Goal: Task Accomplishment & Management: Use online tool/utility

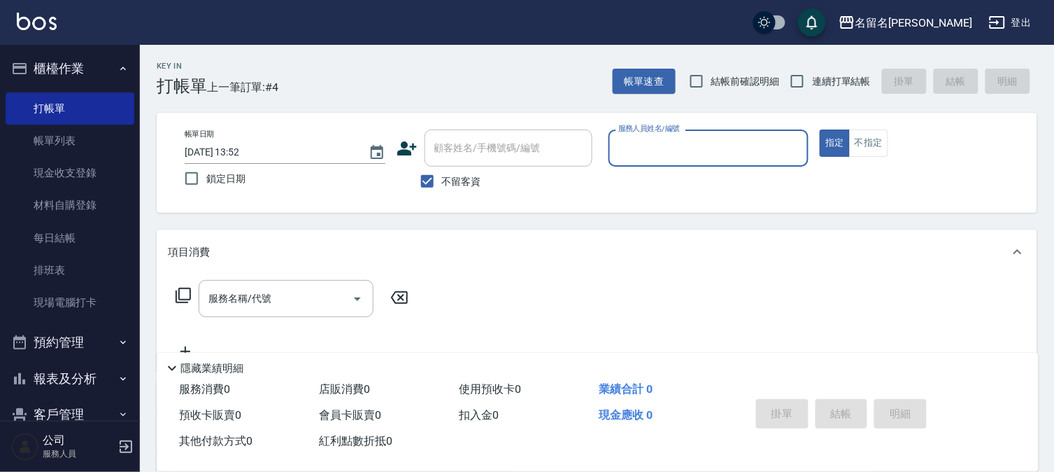
click at [744, 155] on input "服務人員姓名/編號" at bounding box center [709, 148] width 188 height 24
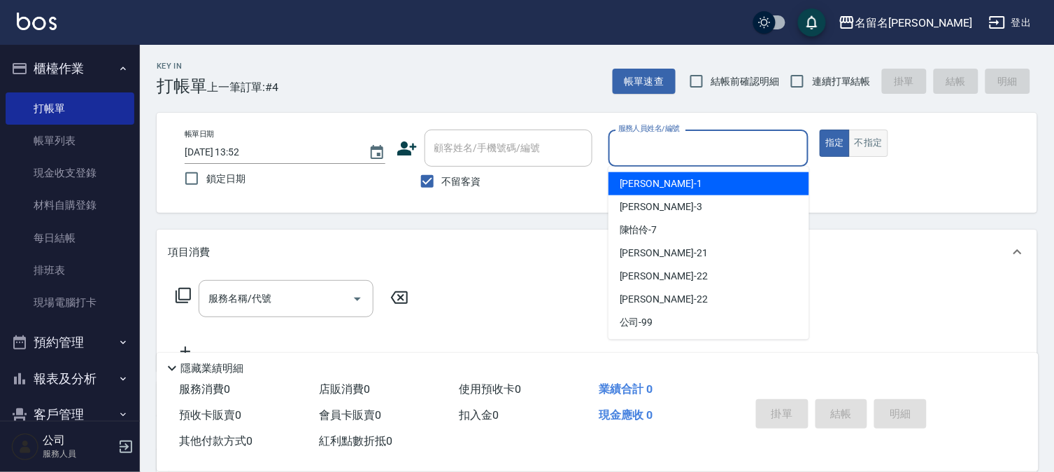
click at [863, 143] on button "不指定" at bounding box center [868, 142] width 39 height 27
click at [749, 149] on input "服務人員姓名/編號" at bounding box center [709, 148] width 188 height 24
click at [837, 146] on button "指定" at bounding box center [835, 142] width 30 height 27
click at [787, 148] on input "服務人員姓名/編號" at bounding box center [709, 148] width 188 height 24
type input "[PERSON_NAME]-7"
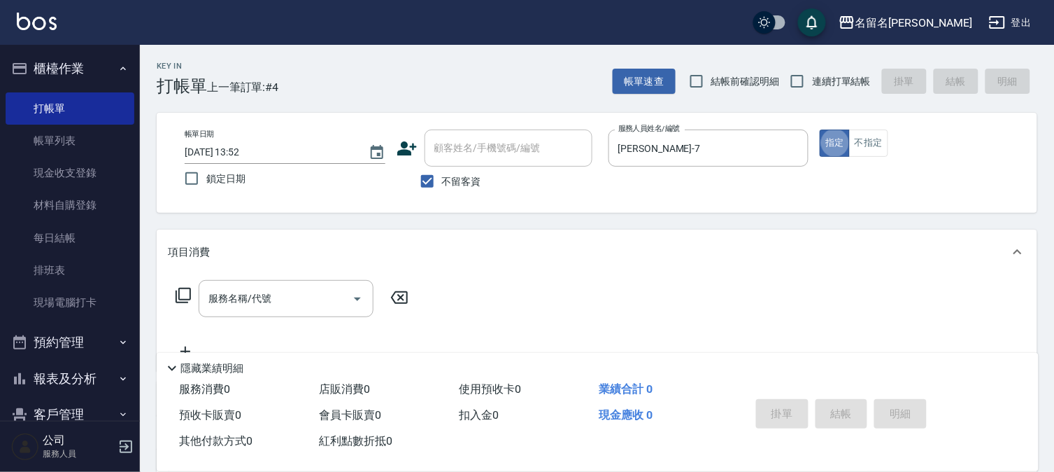
type button "true"
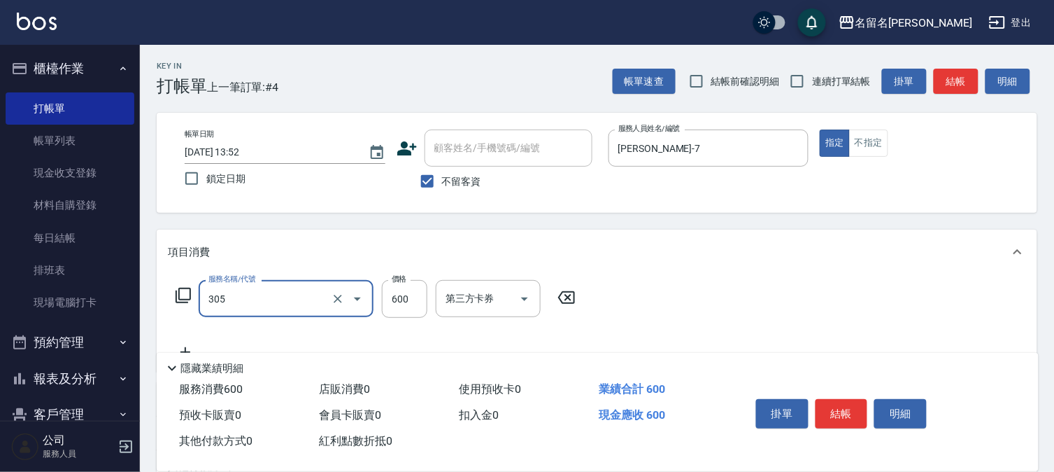
type input "洗+剪(一般)(305)"
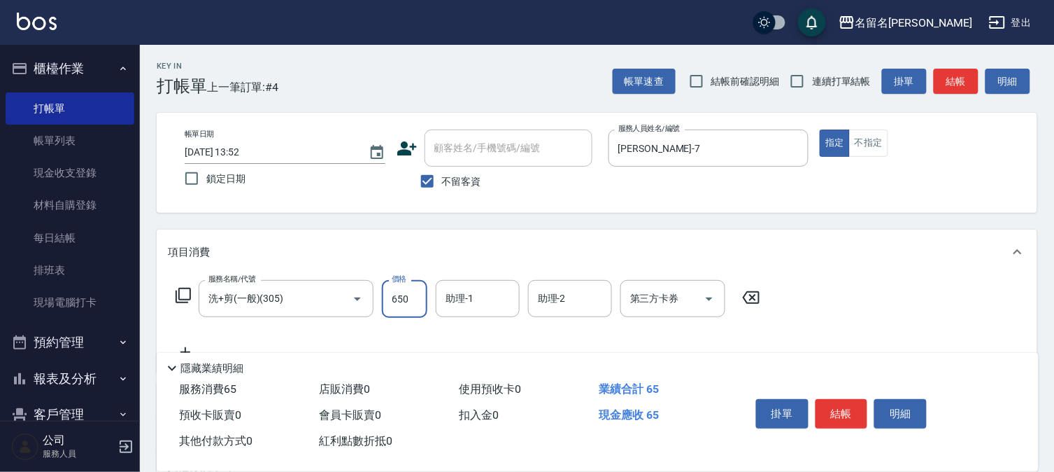
type input "650"
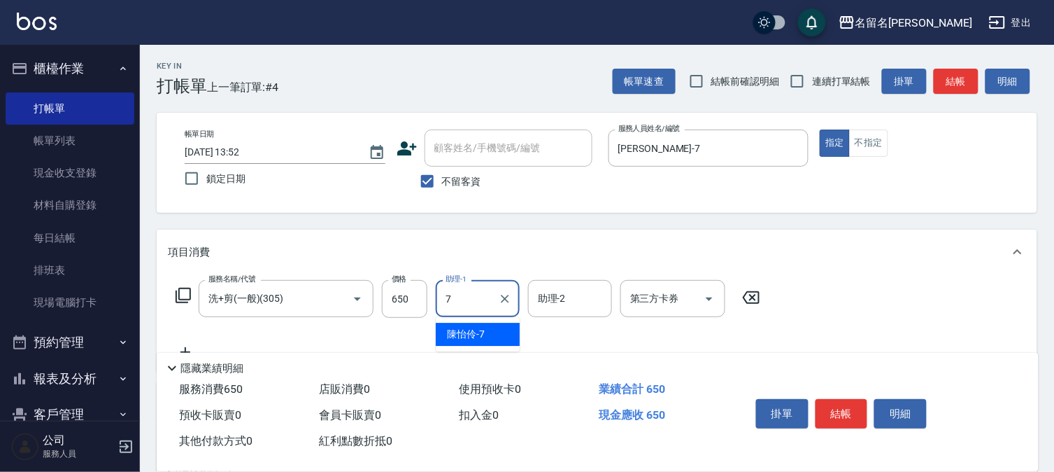
type input "[PERSON_NAME]-7"
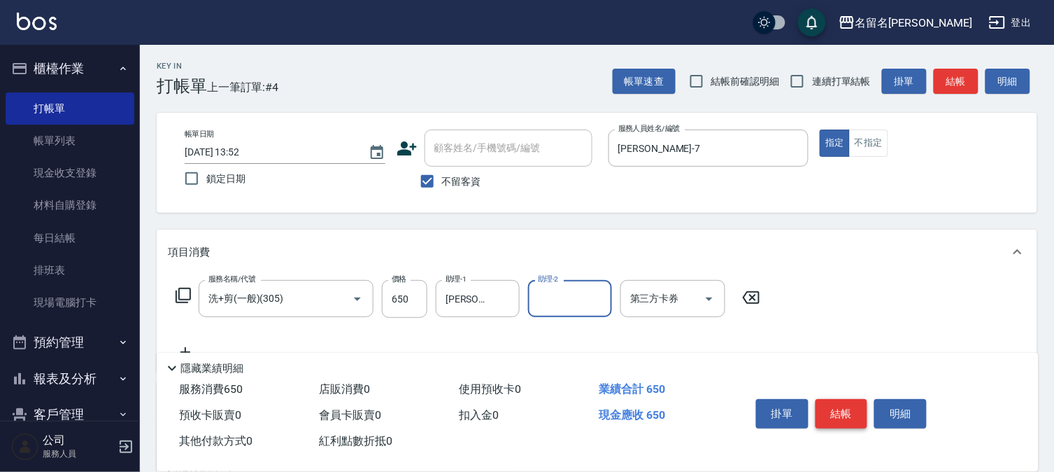
click at [838, 402] on button "結帳" at bounding box center [842, 413] width 52 height 29
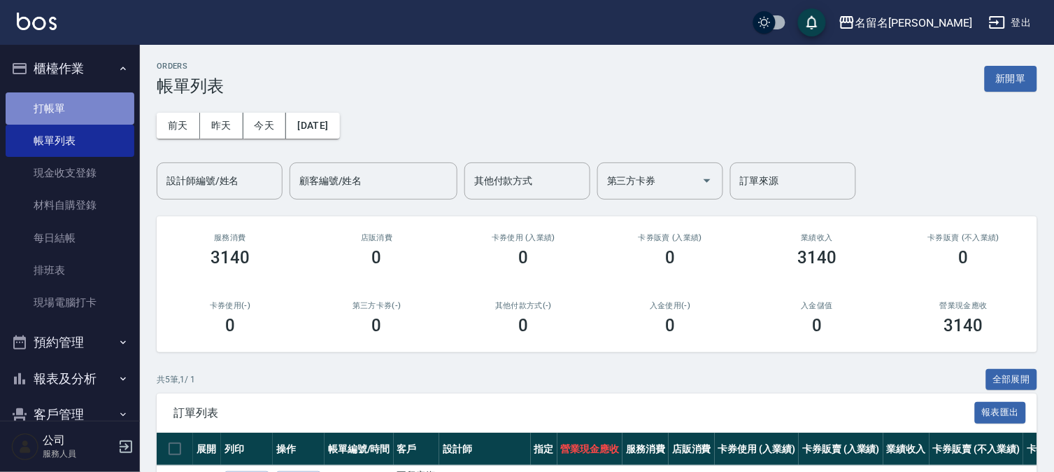
click at [74, 110] on link "打帳單" at bounding box center [70, 108] width 129 height 32
